Goal: Task Accomplishment & Management: Use online tool/utility

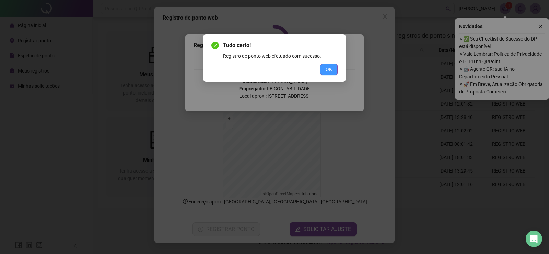
click at [327, 69] on span "OK" at bounding box center [329, 70] width 7 height 8
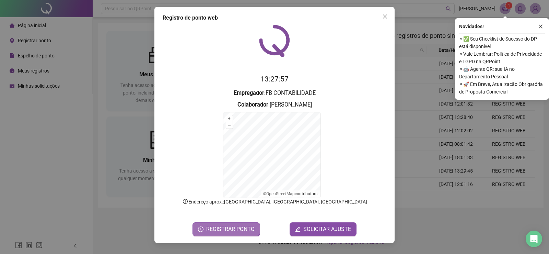
click at [244, 229] on span "REGISTRAR PONTO" at bounding box center [230, 229] width 48 height 8
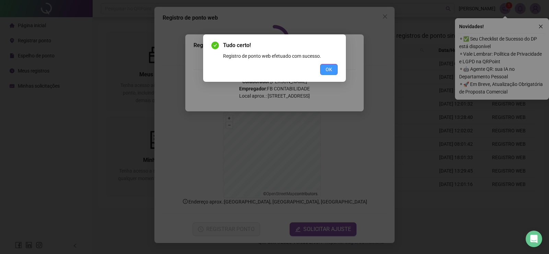
click at [332, 69] on span "OK" at bounding box center [329, 70] width 7 height 8
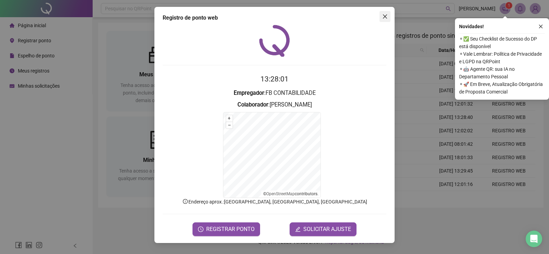
click at [385, 15] on icon "close" at bounding box center [385, 16] width 5 height 5
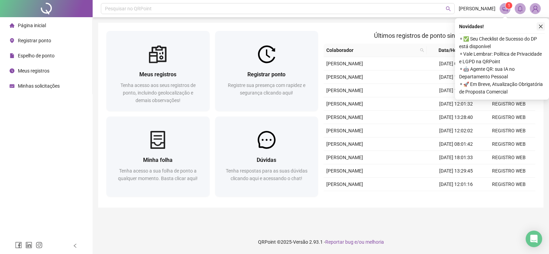
click at [542, 25] on icon "close" at bounding box center [541, 27] width 4 height 4
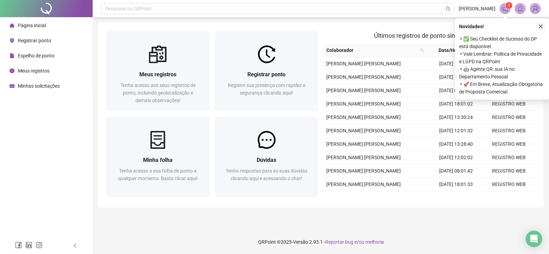
click at [542, 26] on icon "close" at bounding box center [541, 26] width 5 height 5
